Goal: Transaction & Acquisition: Subscribe to service/newsletter

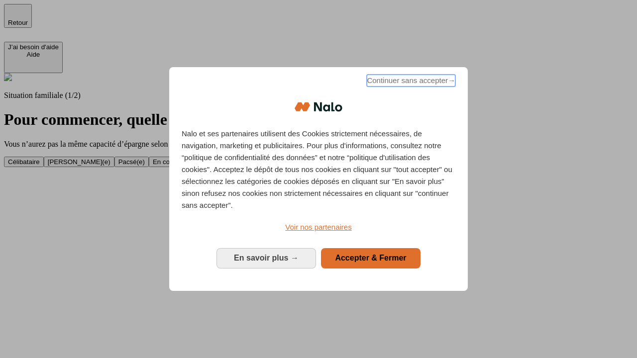
click at [410, 82] on span "Continuer sans accepter →" at bounding box center [411, 81] width 89 height 12
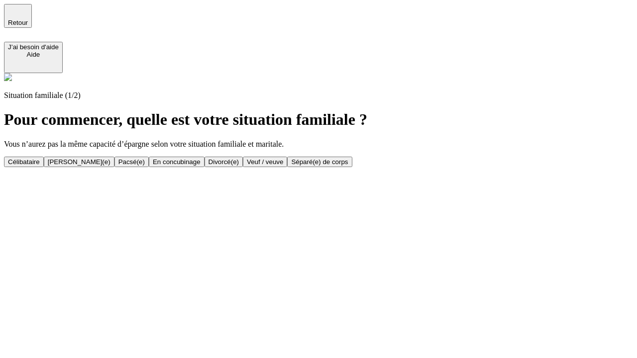
click at [201, 162] on div "En concubinage" at bounding box center [177, 161] width 48 height 7
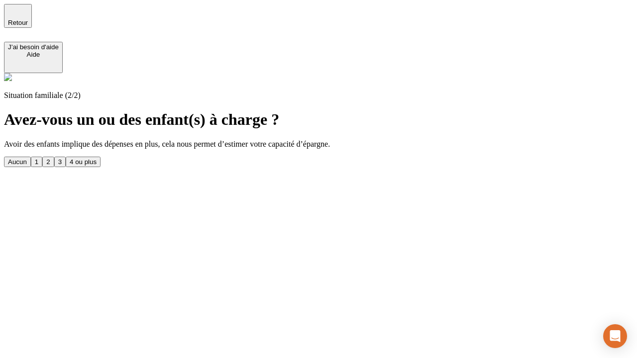
click at [50, 158] on div "2" at bounding box center [47, 161] width 3 height 7
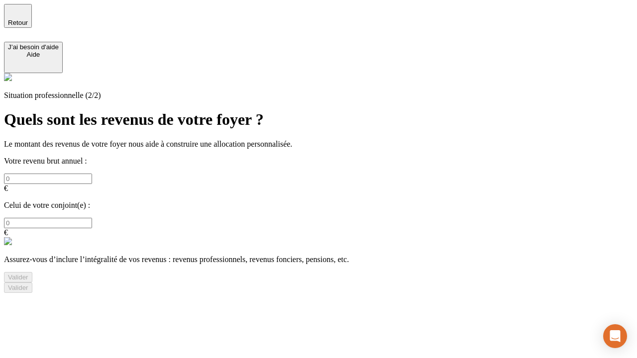
click at [92, 174] on input "text" at bounding box center [48, 179] width 88 height 10
type input "30 000"
click at [28, 274] on div "Valider" at bounding box center [18, 277] width 20 height 7
type input "0"
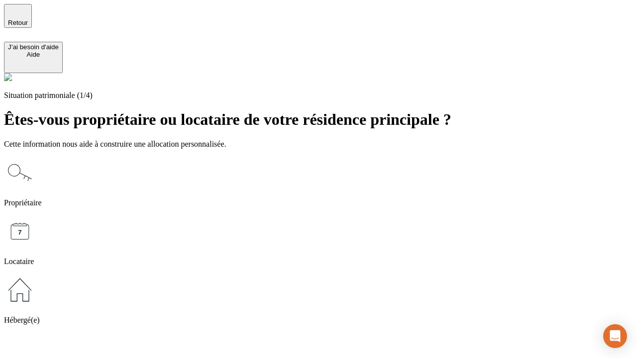
click at [36, 216] on icon at bounding box center [20, 232] width 32 height 32
type input "1 000"
click at [36, 216] on icon at bounding box center [20, 232] width 32 height 32
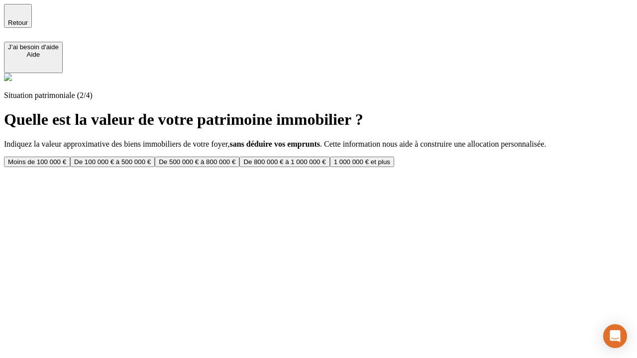
click at [66, 158] on div "Moins de 100 000 €" at bounding box center [37, 161] width 58 height 7
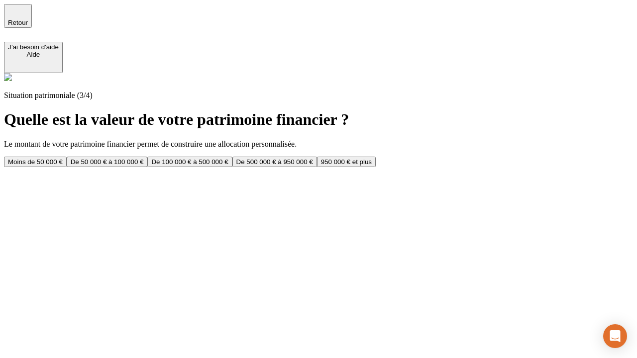
click at [63, 158] on div "Moins de 50 000 €" at bounding box center [35, 161] width 55 height 7
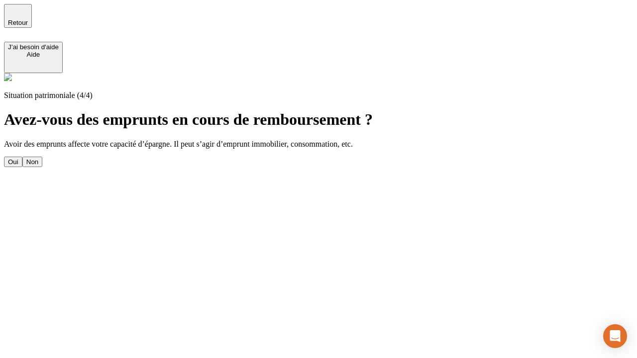
click at [38, 158] on div "Non" at bounding box center [32, 161] width 12 height 7
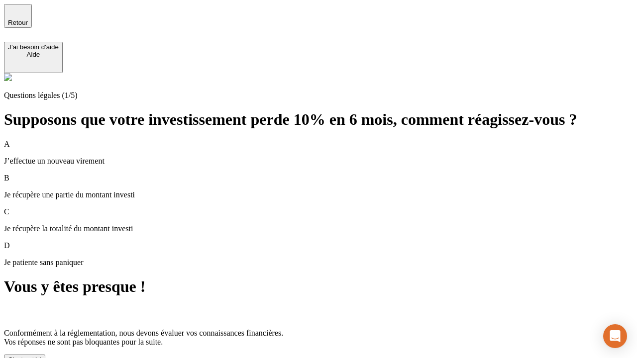
click at [41, 356] on div "C'est noté !" at bounding box center [24, 359] width 33 height 7
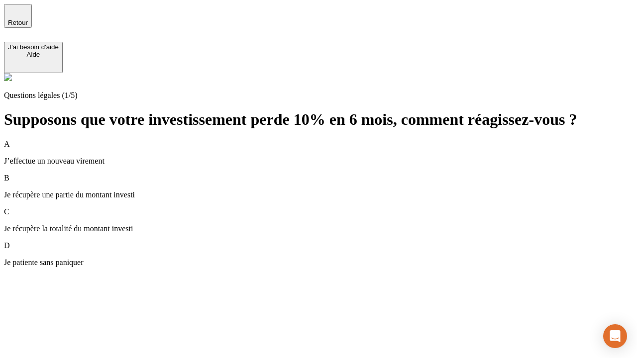
click at [331, 140] on div "A J’effectue un nouveau virement" at bounding box center [318, 153] width 629 height 26
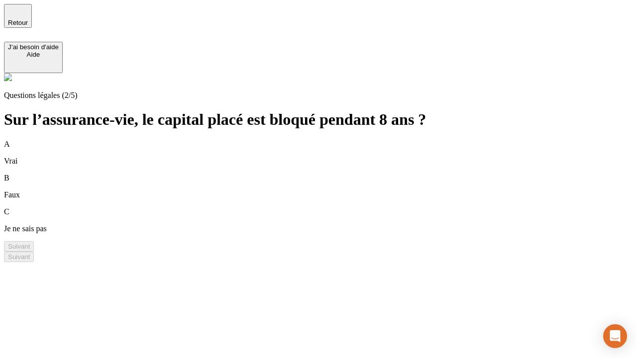
click at [331, 140] on div "A Vrai" at bounding box center [318, 153] width 629 height 26
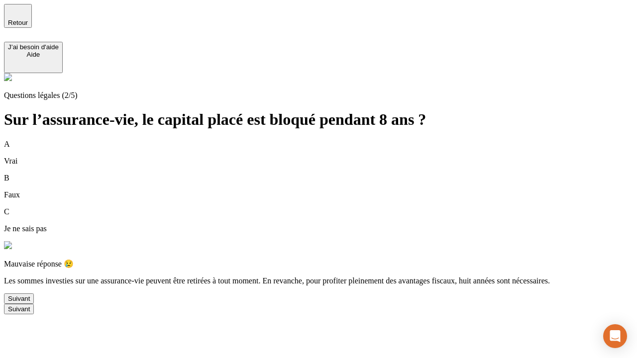
click at [30, 303] on div "Suivant" at bounding box center [19, 298] width 22 height 7
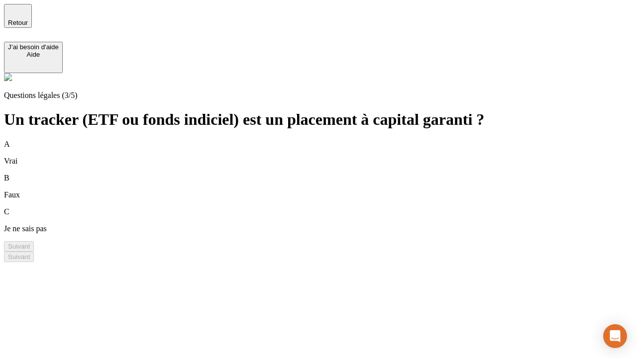
click at [331, 140] on div "A Vrai" at bounding box center [318, 153] width 629 height 26
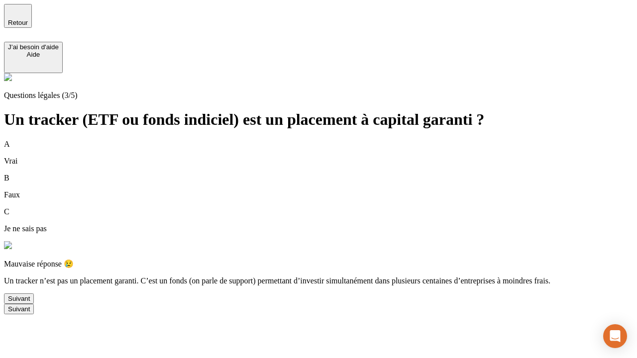
click at [30, 303] on div "Suivant" at bounding box center [19, 298] width 22 height 7
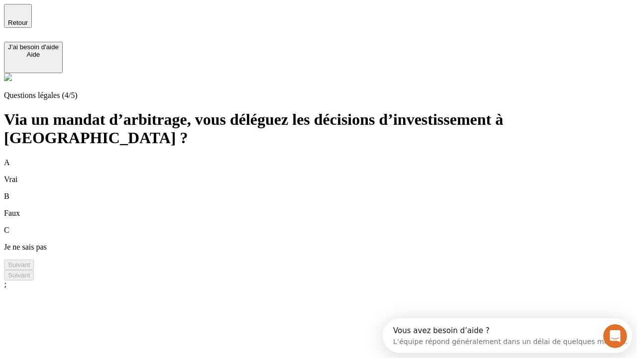
click at [331, 158] on div "A Vrai" at bounding box center [318, 171] width 629 height 26
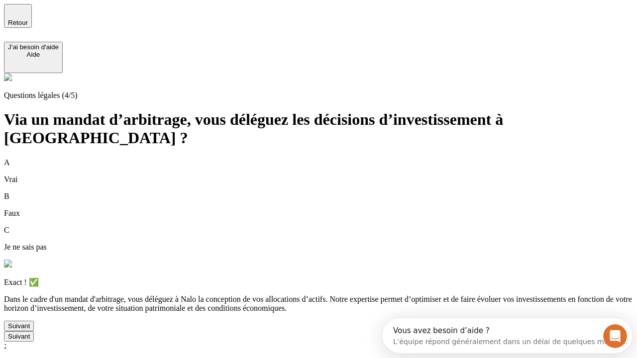
click at [30, 330] on div "Suivant" at bounding box center [19, 326] width 22 height 7
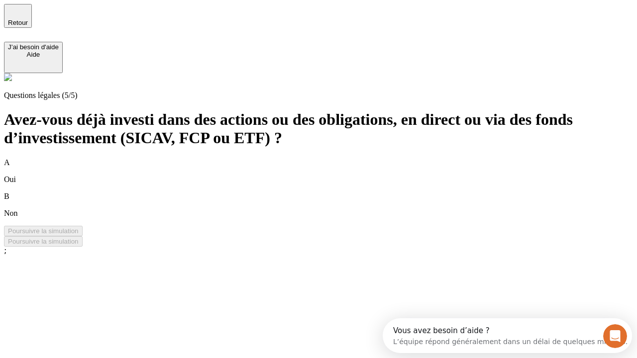
click at [331, 192] on div "B Non" at bounding box center [318, 205] width 629 height 26
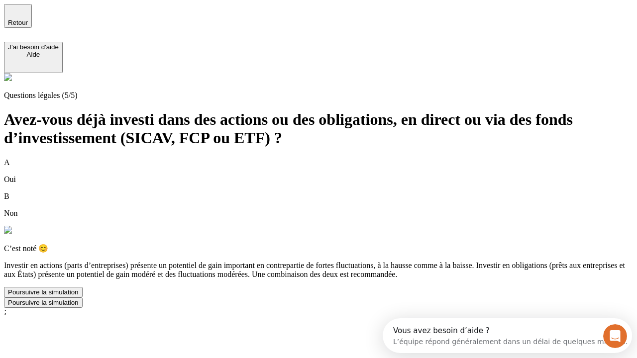
click at [79, 296] on div "Poursuivre la simulation" at bounding box center [43, 292] width 71 height 7
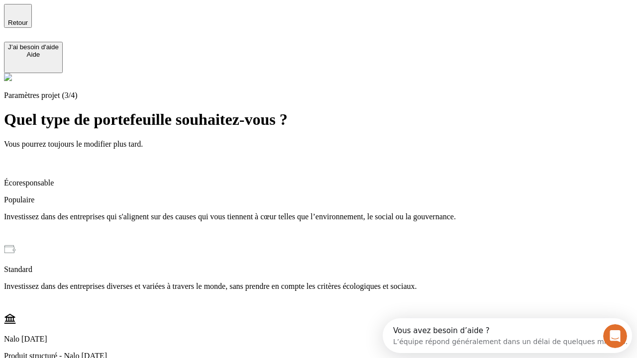
click at [331, 213] on p "Investissez dans des entreprises qui s'alignent sur des causes qui vous tiennen…" at bounding box center [318, 217] width 629 height 9
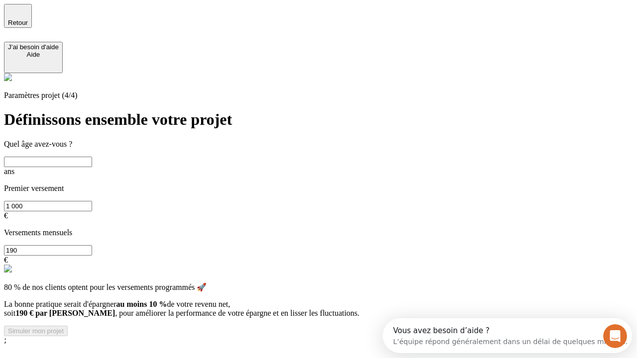
click at [92, 157] on input "text" at bounding box center [48, 162] width 88 height 10
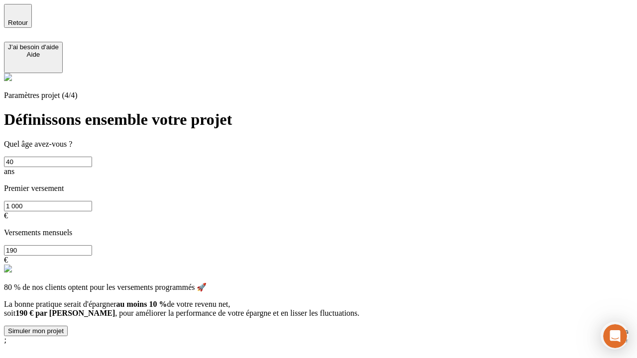
type input "40"
click at [92, 201] on input "1 000" at bounding box center [48, 206] width 88 height 10
type input "10 000"
click at [92, 245] on input "190" at bounding box center [48, 250] width 88 height 10
type input "640"
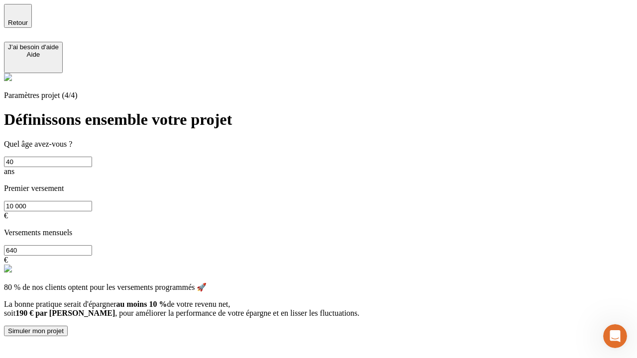
click at [64, 328] on div "Simuler mon projet" at bounding box center [36, 331] width 56 height 7
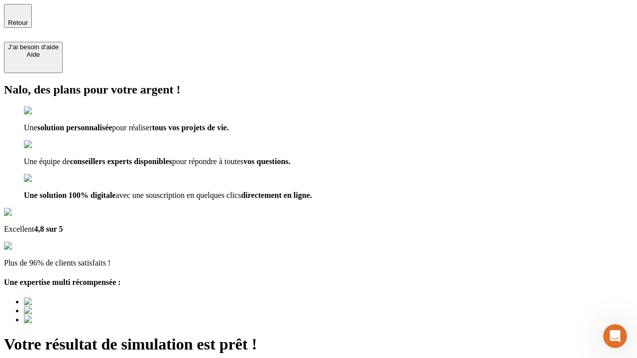
type input "[EMAIL_ADDRESS][DOMAIN_NAME]"
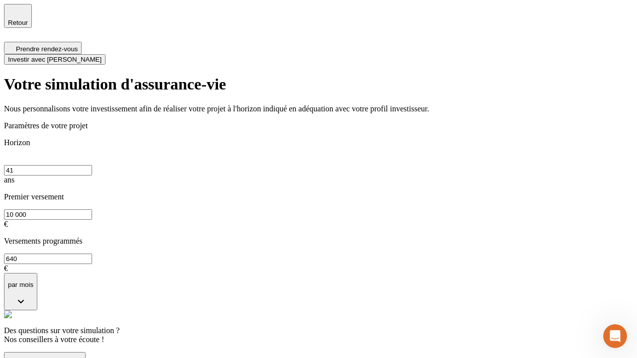
click at [102, 56] on span "Investir avec [PERSON_NAME]" at bounding box center [55, 59] width 94 height 7
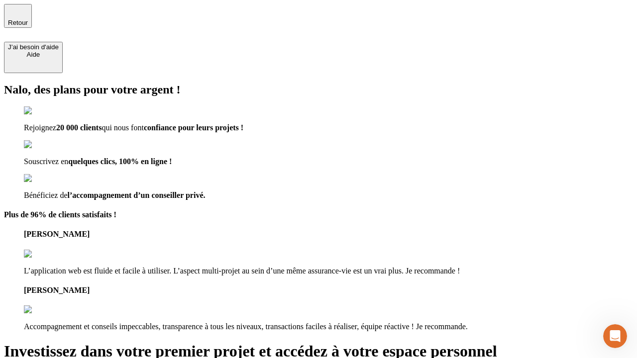
type input "[EMAIL_ADDRESS][DOMAIN_NAME]"
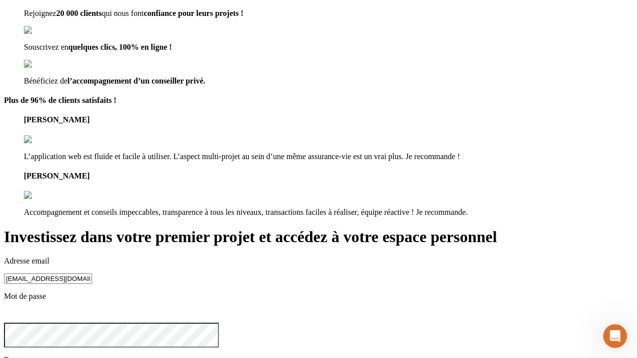
scroll to position [10, 0]
